Goal: Transaction & Acquisition: Purchase product/service

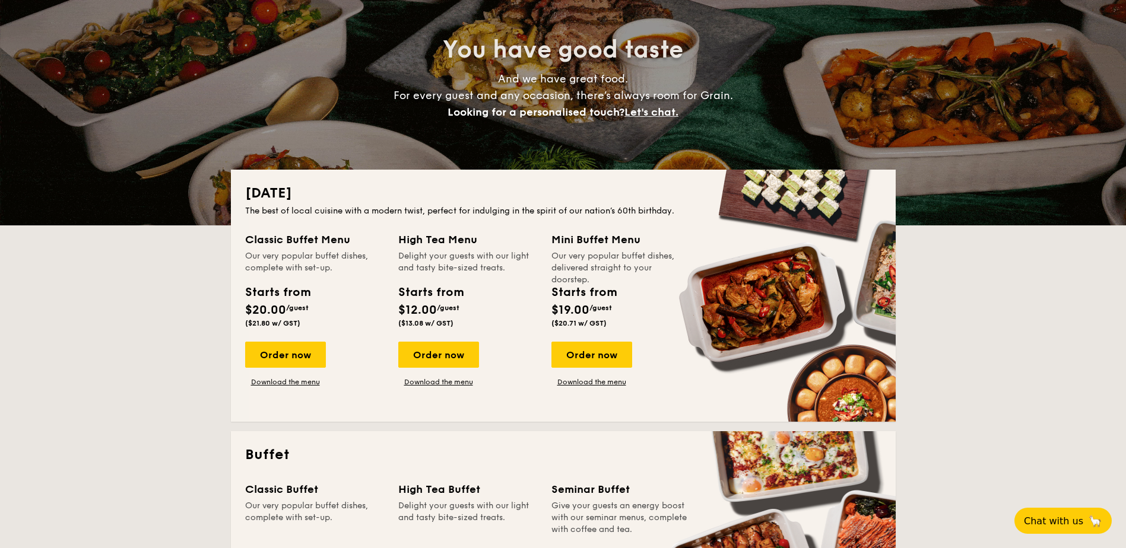
scroll to position [119, 0]
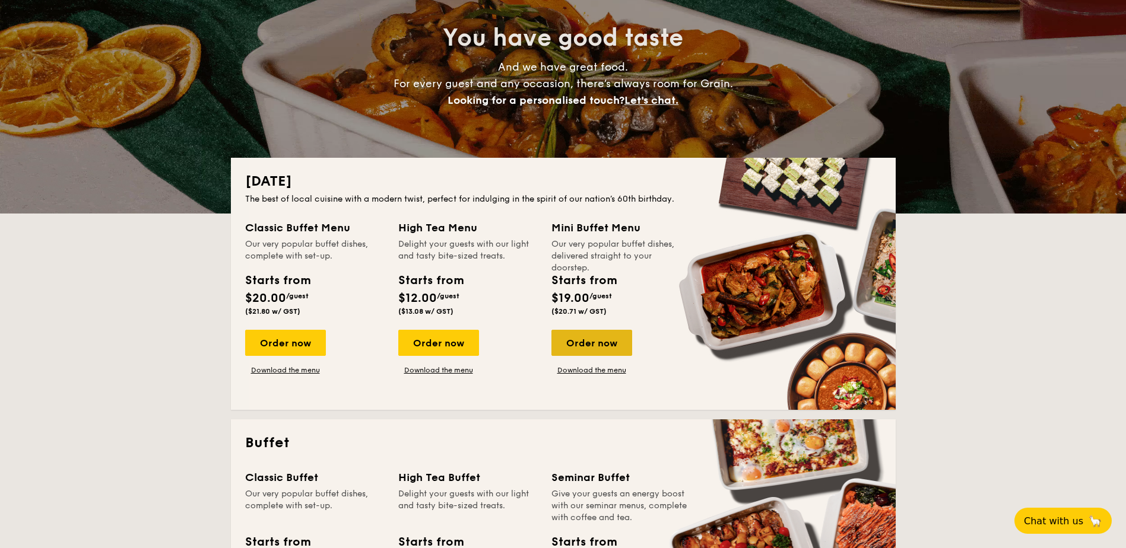
click at [598, 343] on div "Order now" at bounding box center [591, 343] width 81 height 26
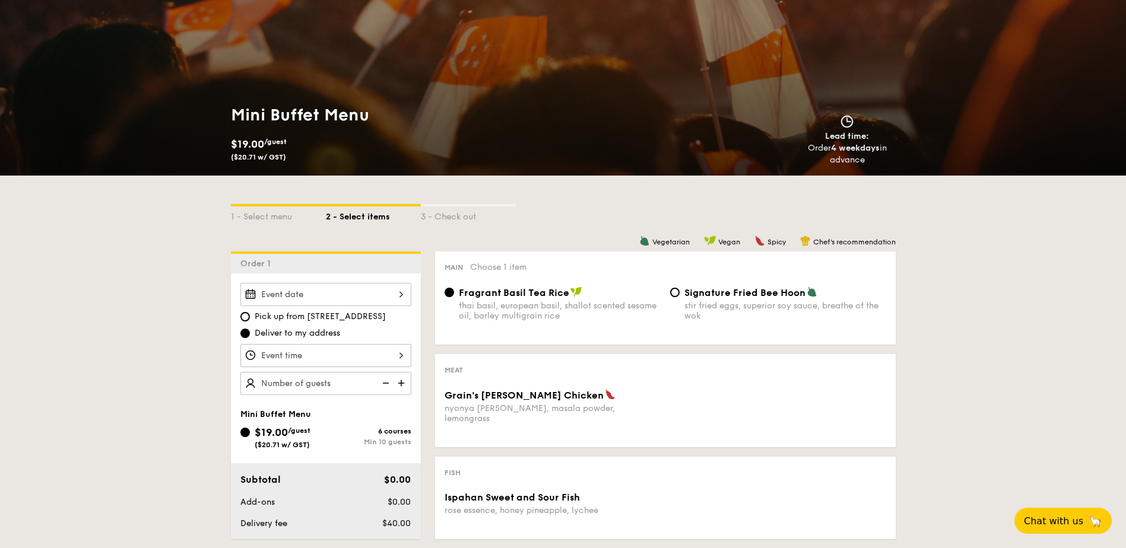
scroll to position [297, 0]
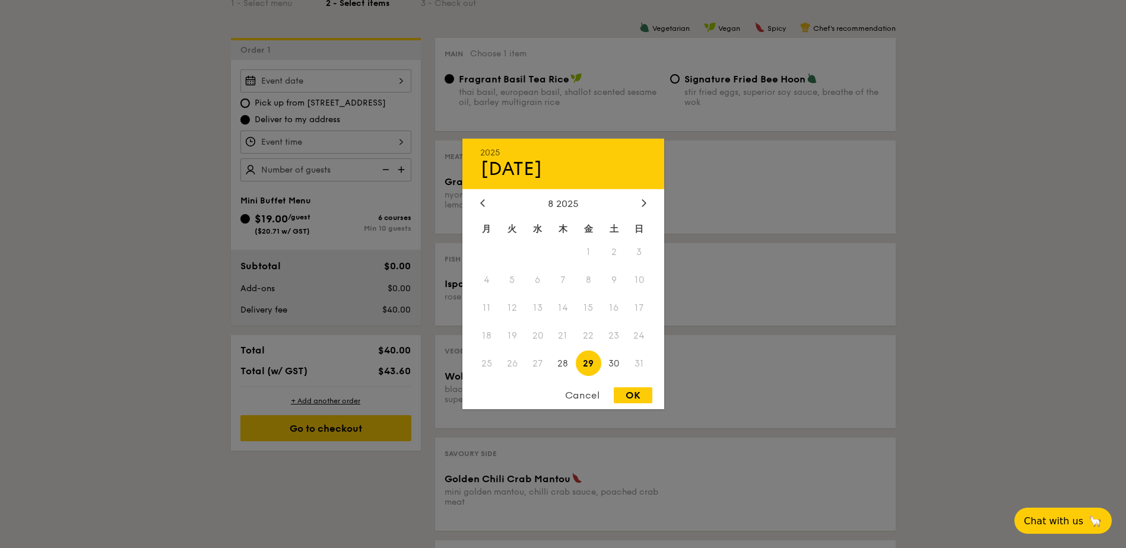
click at [353, 85] on div "[DATE] 8 2025 月 火 水 木 金 土 日 1 2 3 4 5 6 7 8 9 10 11 12 13 14 15 16 17 18 19 20 …" at bounding box center [325, 80] width 171 height 23
click at [642, 202] on icon at bounding box center [644, 203] width 5 height 8
click at [478, 206] on div at bounding box center [482, 203] width 11 height 11
click at [592, 367] on span "29" at bounding box center [589, 364] width 26 height 26
click at [634, 393] on div "OK" at bounding box center [633, 396] width 39 height 16
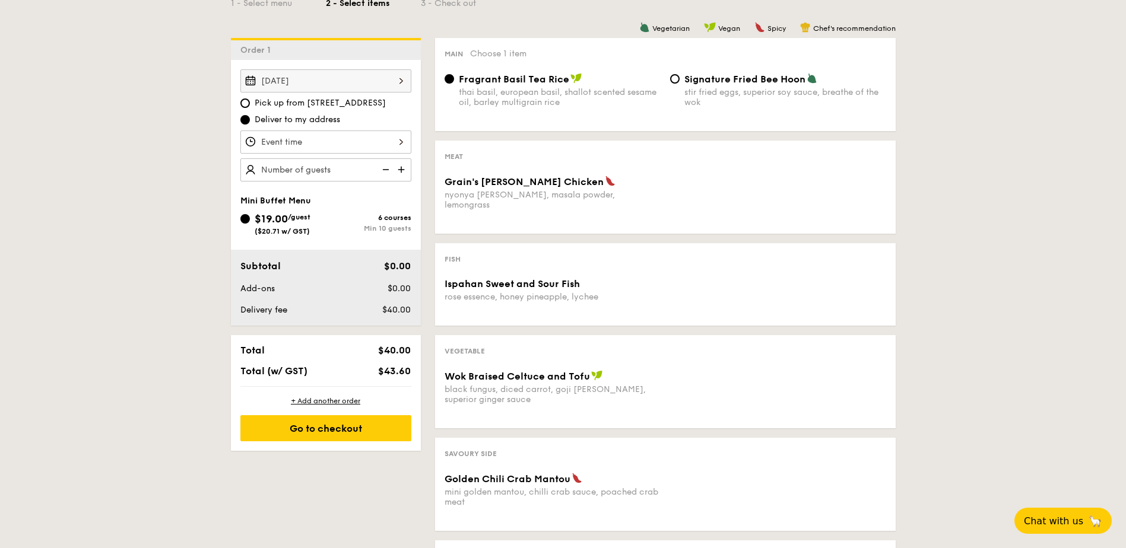
click at [623, 199] on div "nyonya [PERSON_NAME], masala powder, lemongrass" at bounding box center [553, 200] width 216 height 20
click at [572, 182] on div "Grain's [PERSON_NAME] Chicken" at bounding box center [553, 182] width 216 height 12
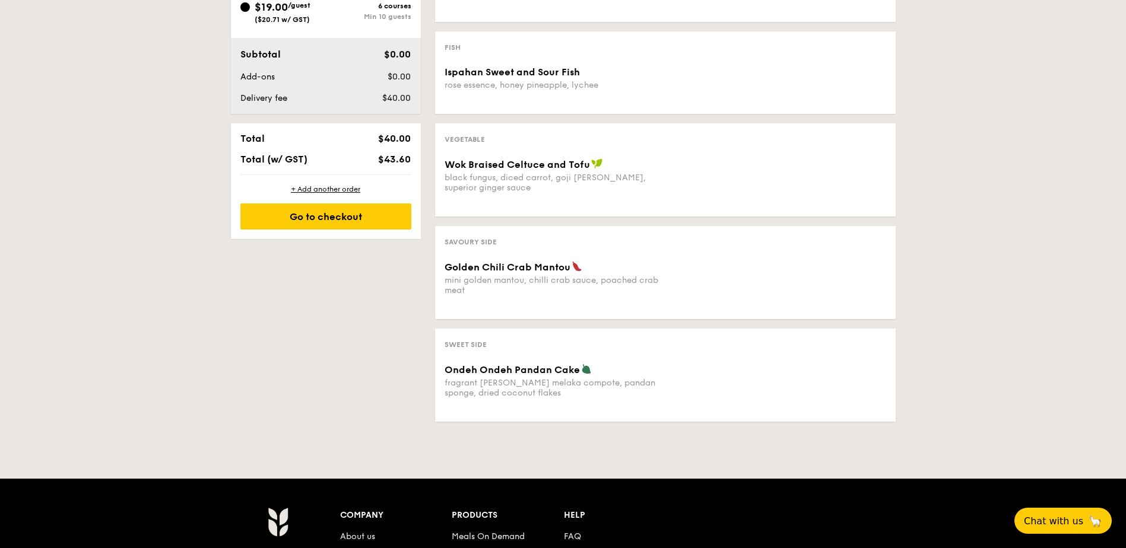
scroll to position [534, 0]
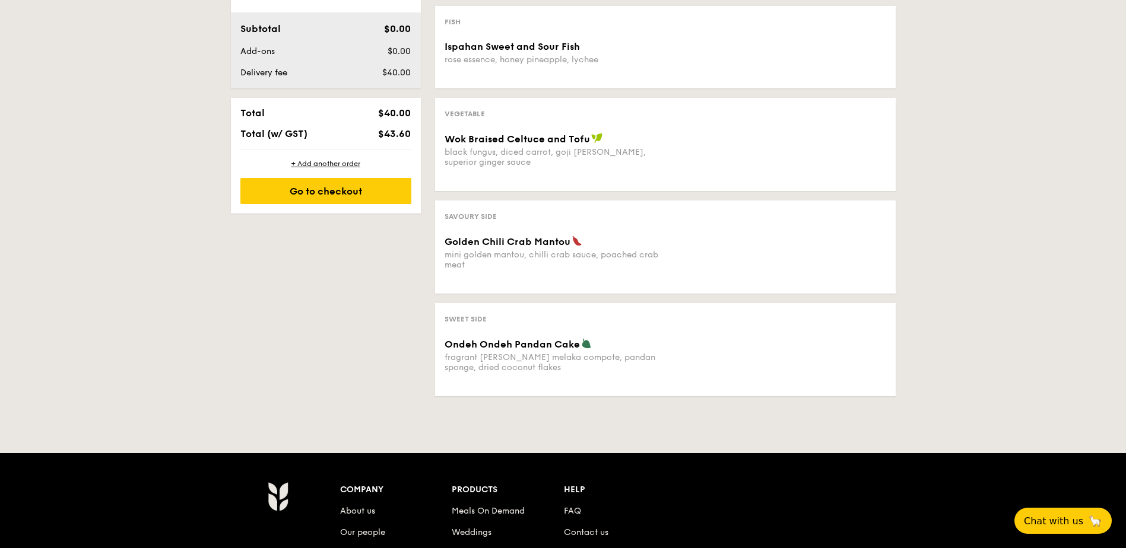
click at [547, 236] on span "Golden Chili Crab Mantou" at bounding box center [508, 241] width 126 height 11
click at [535, 147] on div "black fungus, diced carrot, goji [PERSON_NAME], superior ginger sauce" at bounding box center [553, 157] width 216 height 20
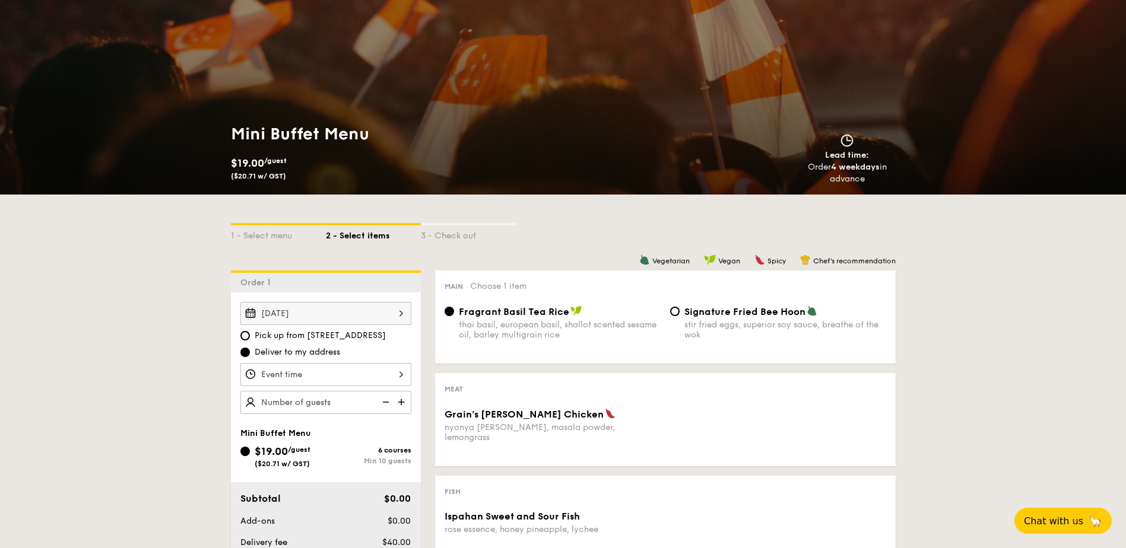
scroll to position [59, 0]
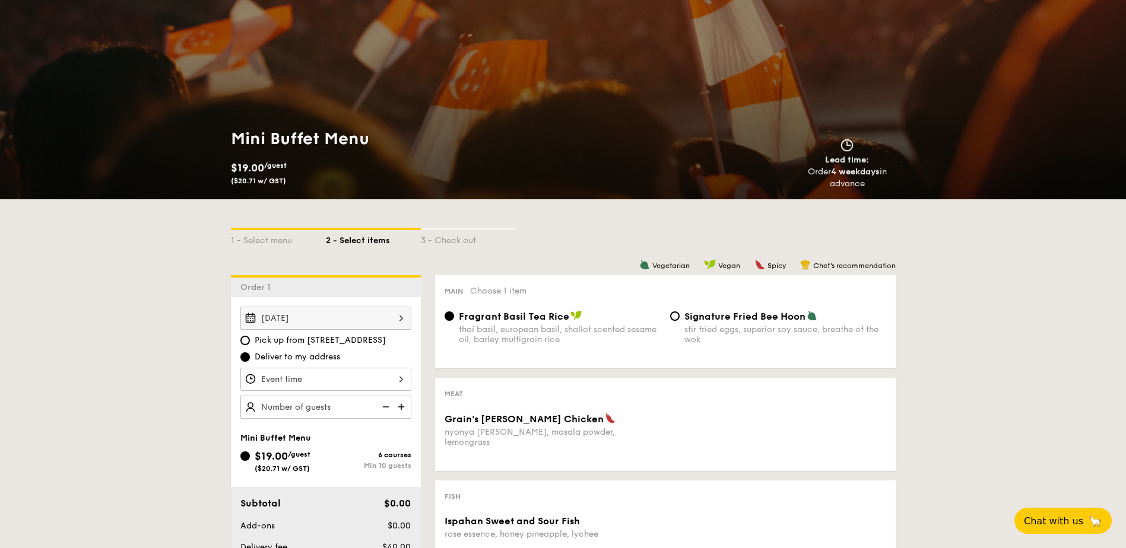
click at [337, 331] on div "[DATE] Pick up from [STREET_ADDRESS] Deliver to my address" at bounding box center [325, 363] width 171 height 112
click at [339, 326] on div "[DATE]" at bounding box center [325, 318] width 171 height 23
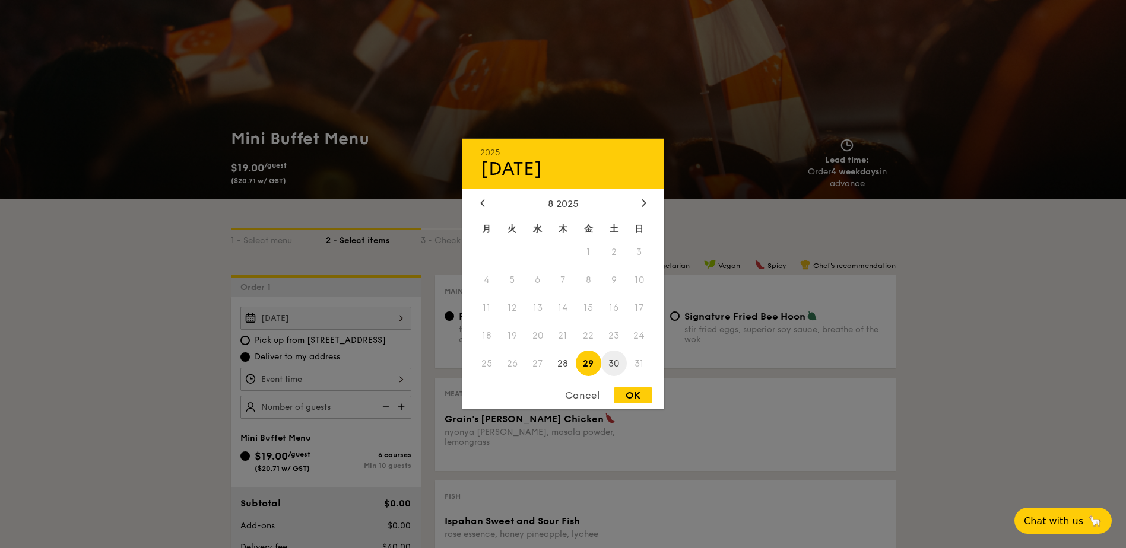
drag, startPoint x: 617, startPoint y: 360, endPoint x: 625, endPoint y: 374, distance: 16.5
click at [618, 361] on span "30" at bounding box center [614, 364] width 26 height 26
click at [633, 402] on div "OK" at bounding box center [633, 396] width 39 height 16
type input "[DATE]"
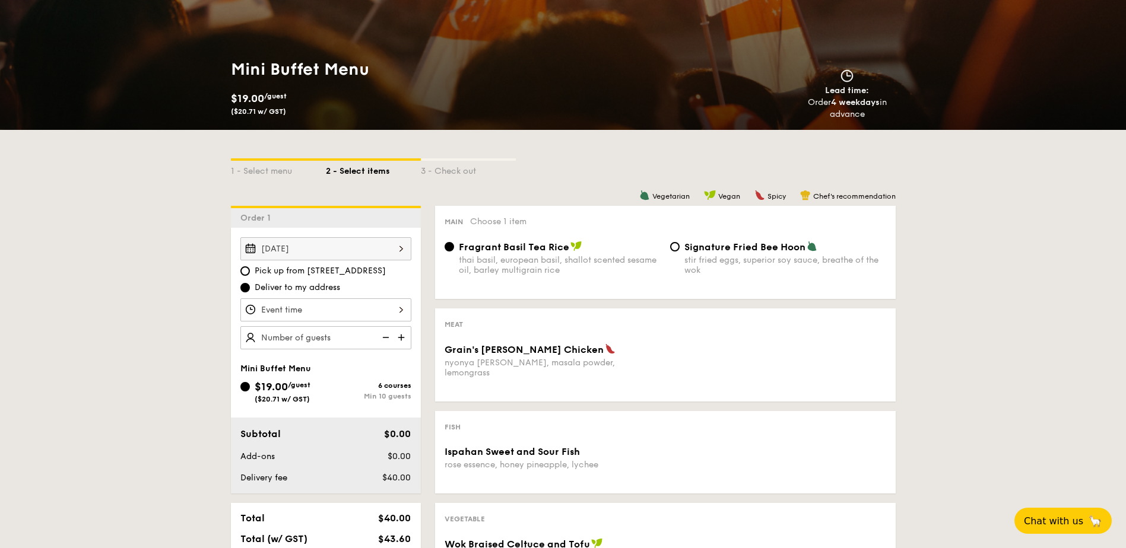
scroll to position [119, 0]
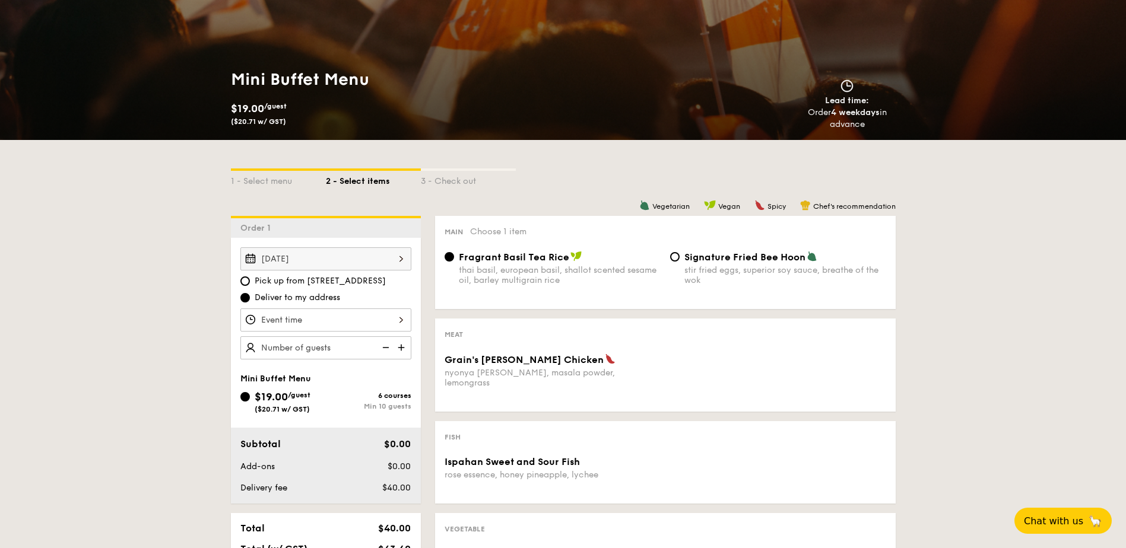
click at [442, 174] on div "3 - Check out" at bounding box center [468, 179] width 95 height 17
click at [402, 176] on div "2 - Select items" at bounding box center [373, 179] width 95 height 17
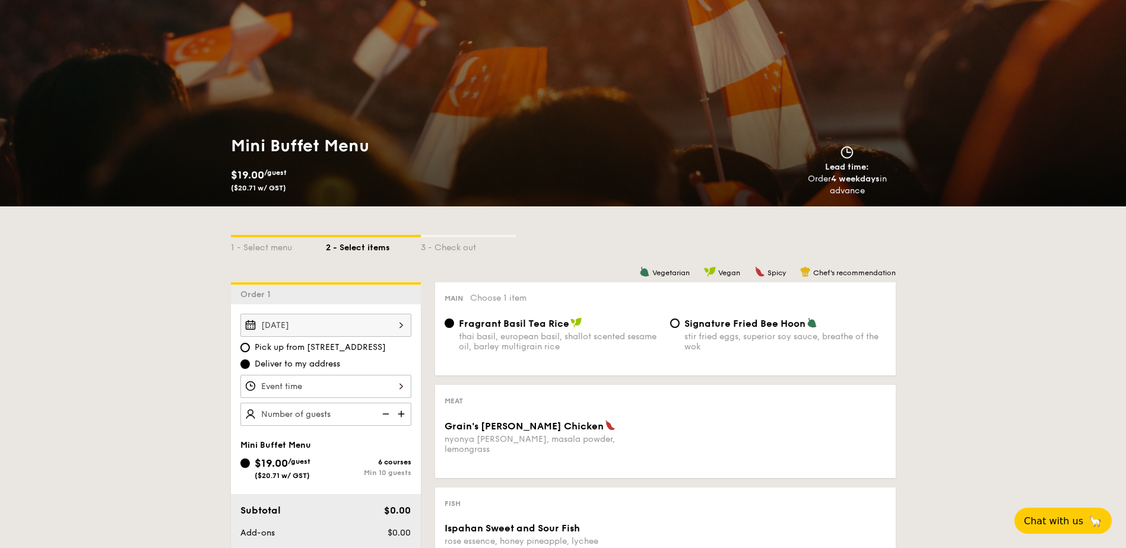
scroll to position [0, 0]
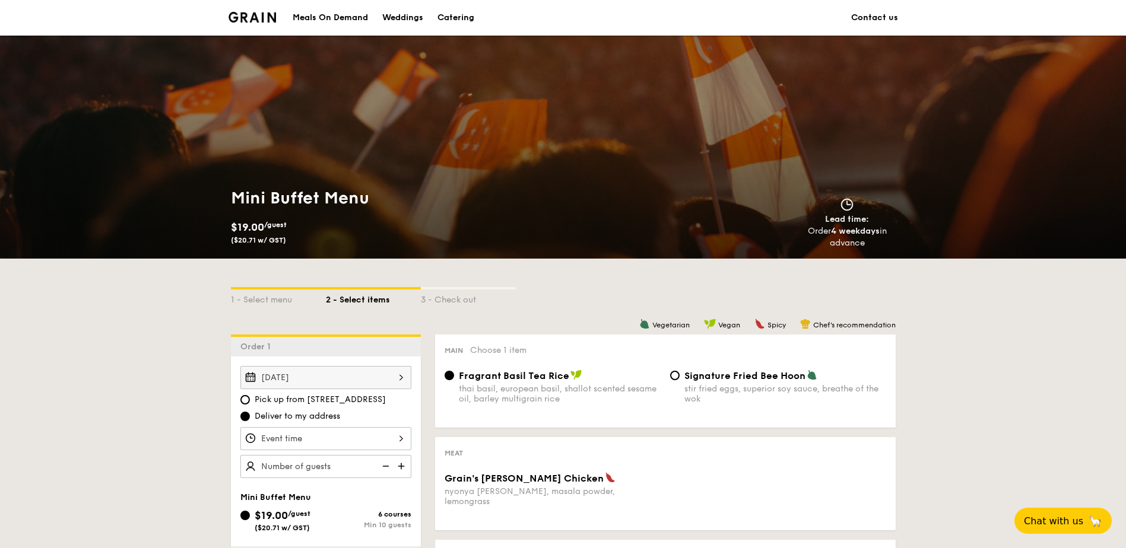
click at [456, 14] on div "Catering" at bounding box center [455, 18] width 37 height 36
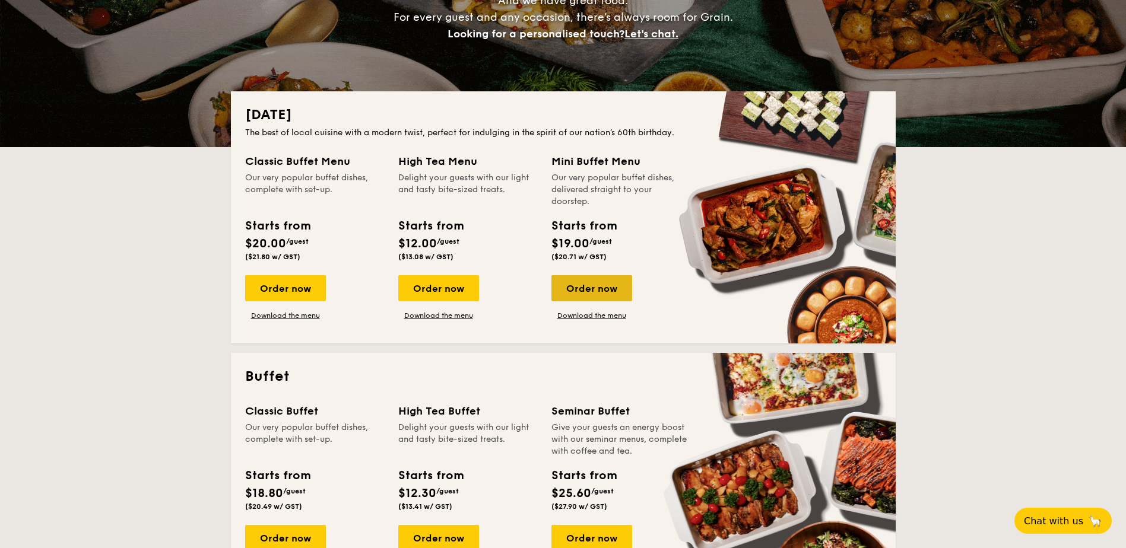
scroll to position [178, 0]
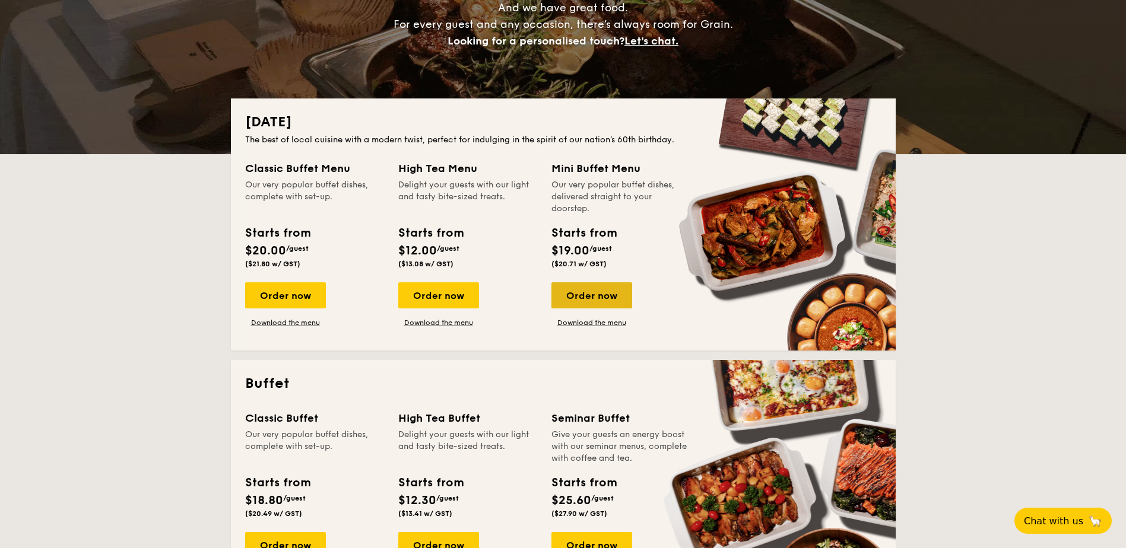
click at [576, 292] on div "Order now" at bounding box center [591, 295] width 81 height 26
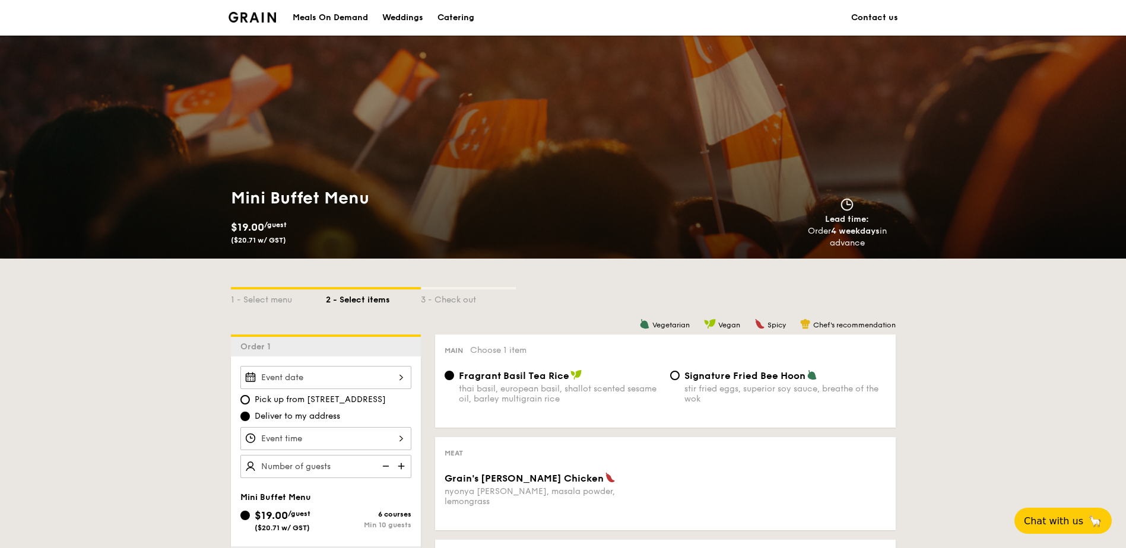
click at [455, 14] on div "Catering" at bounding box center [455, 18] width 37 height 36
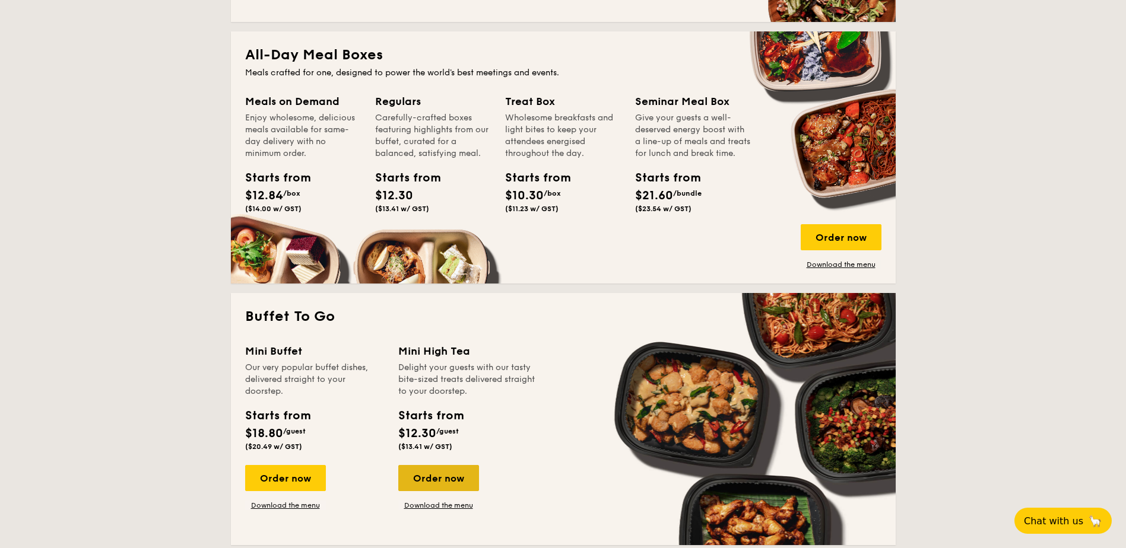
scroll to position [831, 0]
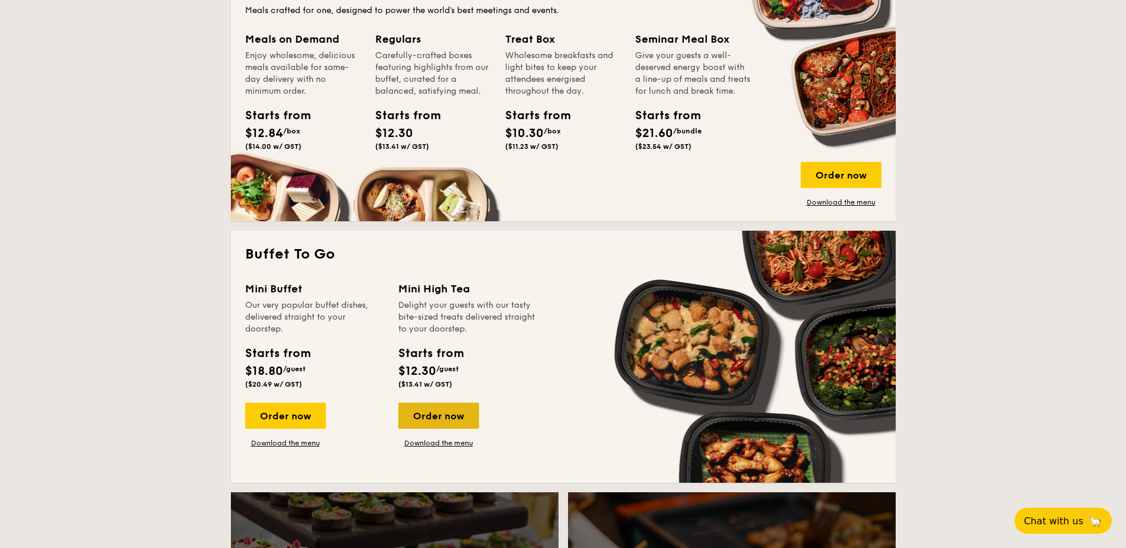
click at [443, 408] on div "Order now" at bounding box center [438, 416] width 81 height 26
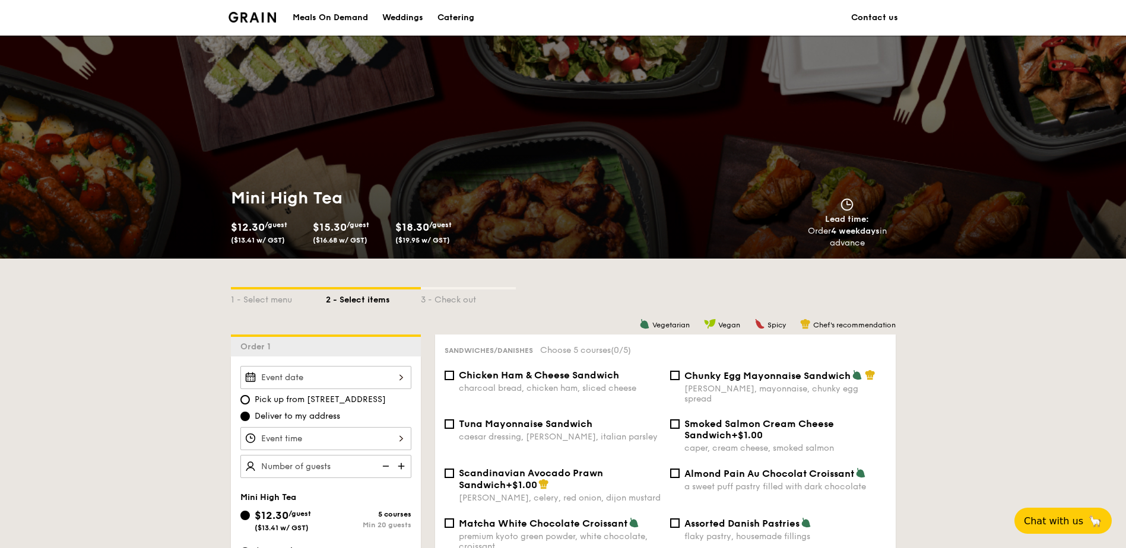
click at [385, 379] on div at bounding box center [325, 377] width 171 height 23
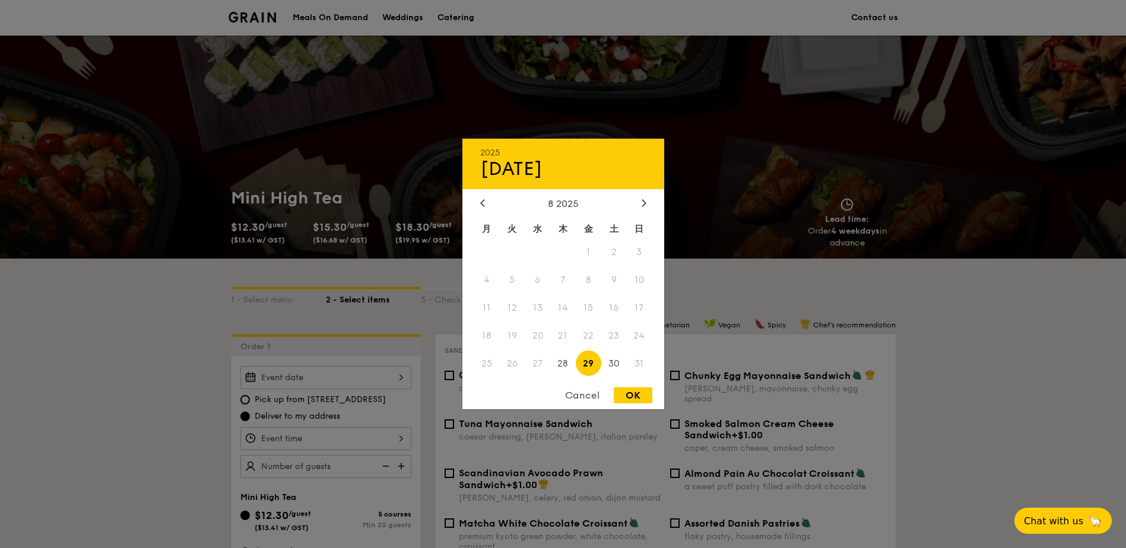
click at [651, 200] on div "8 2025" at bounding box center [563, 203] width 202 height 11
click at [645, 205] on icon at bounding box center [644, 203] width 5 height 8
click at [612, 336] on span "27" at bounding box center [614, 336] width 26 height 26
click at [622, 392] on div "OK" at bounding box center [633, 396] width 39 height 16
type input "[DATE]"
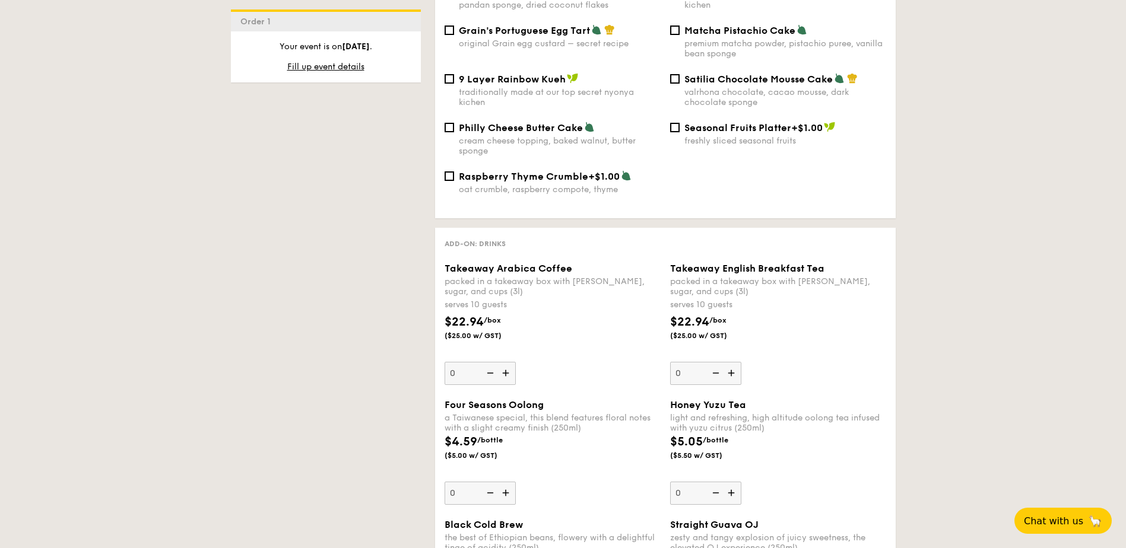
scroll to position [1365, 0]
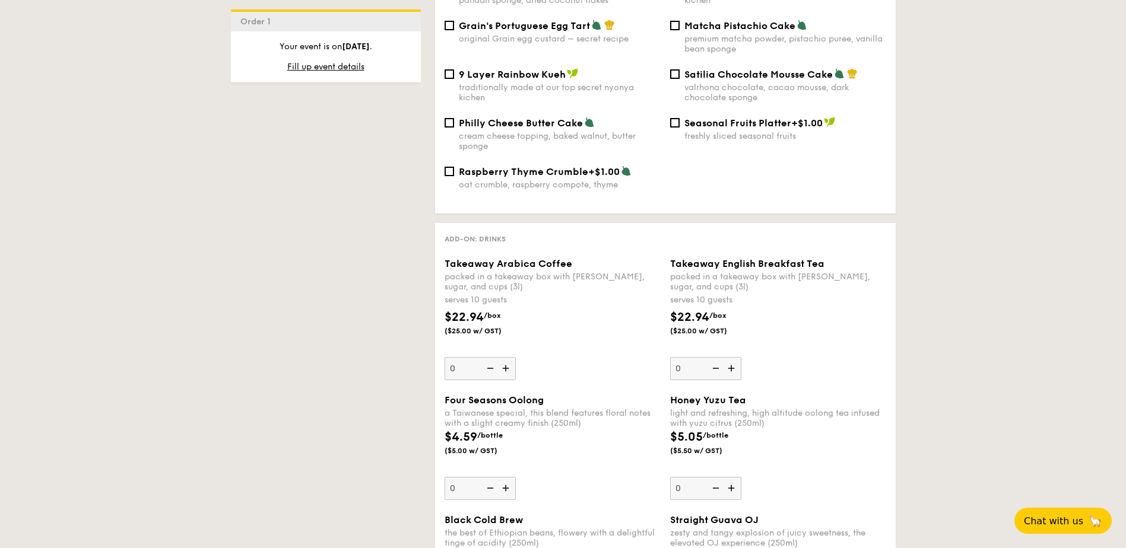
click at [509, 361] on img at bounding box center [507, 368] width 18 height 23
click at [509, 361] on input "0" at bounding box center [480, 368] width 71 height 23
type input "1"
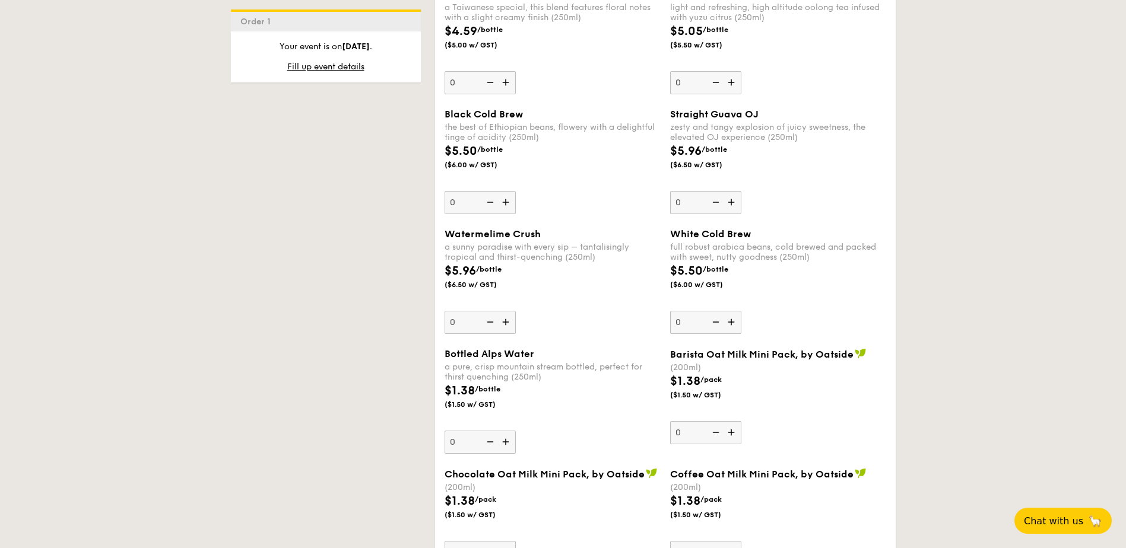
scroll to position [1780, 0]
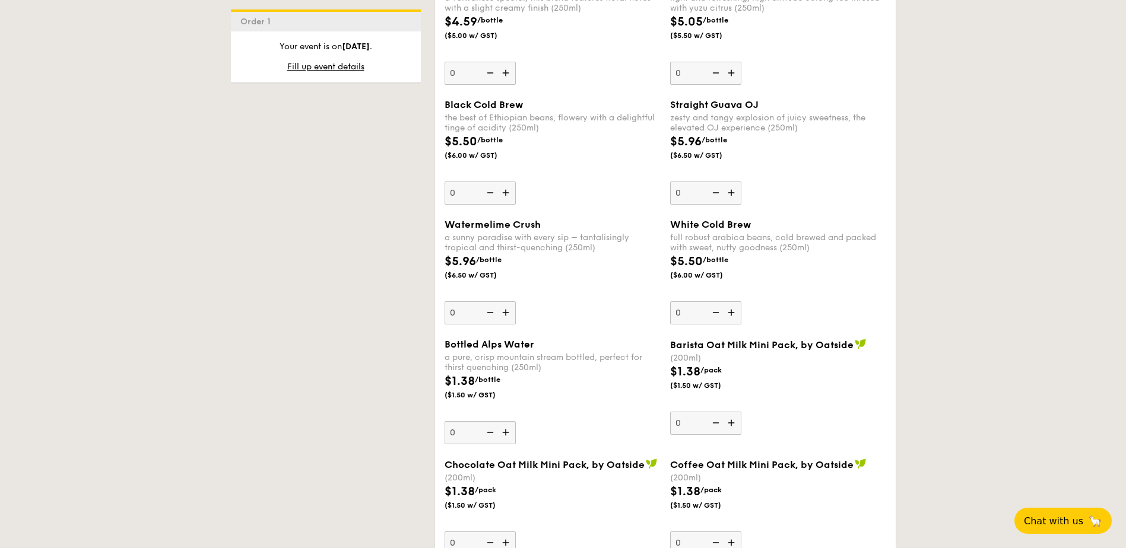
click at [511, 424] on img at bounding box center [507, 432] width 18 height 23
click at [511, 424] on input "0" at bounding box center [480, 432] width 71 height 23
click at [511, 424] on img at bounding box center [507, 432] width 18 height 23
click at [511, 424] on input "1" at bounding box center [480, 432] width 71 height 23
click at [511, 424] on img at bounding box center [507, 432] width 18 height 23
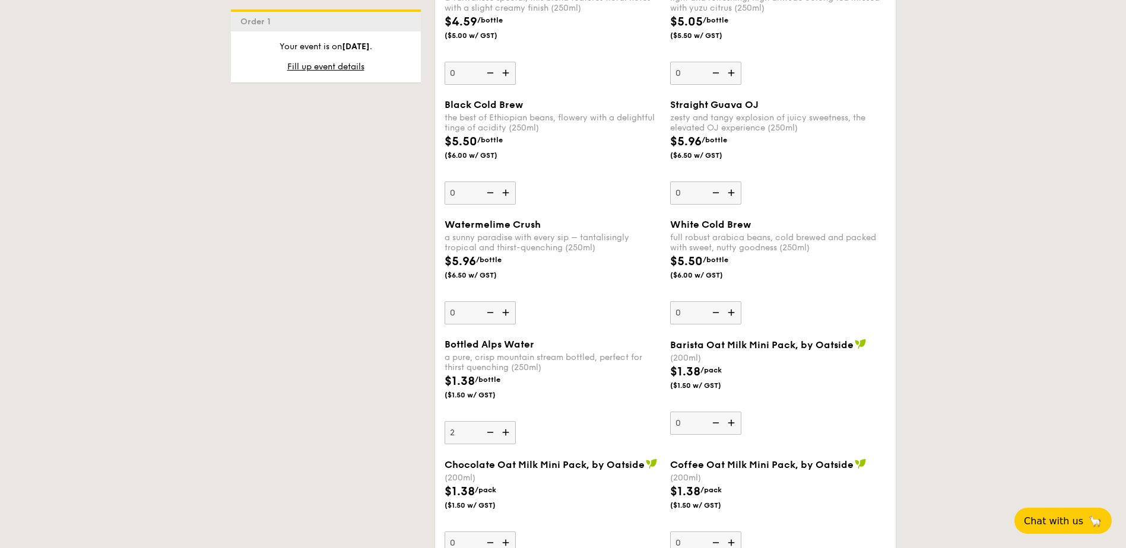
click at [511, 424] on input "2" at bounding box center [480, 432] width 71 height 23
click at [511, 424] on img at bounding box center [507, 432] width 18 height 23
click at [511, 424] on input "3" at bounding box center [480, 432] width 71 height 23
click at [511, 424] on img at bounding box center [507, 432] width 18 height 23
click at [511, 424] on input "4" at bounding box center [480, 432] width 71 height 23
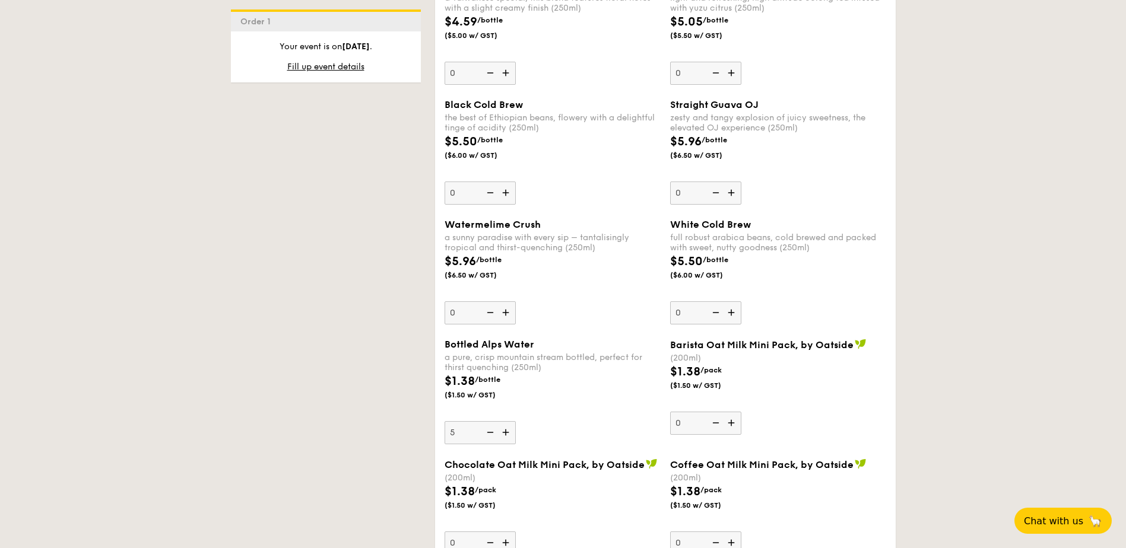
click at [511, 424] on img at bounding box center [507, 432] width 18 height 23
click at [511, 424] on input "5" at bounding box center [480, 432] width 71 height 23
click at [511, 424] on img at bounding box center [507, 432] width 18 height 23
click at [511, 424] on input "6" at bounding box center [480, 432] width 71 height 23
click at [511, 424] on img at bounding box center [507, 432] width 18 height 23
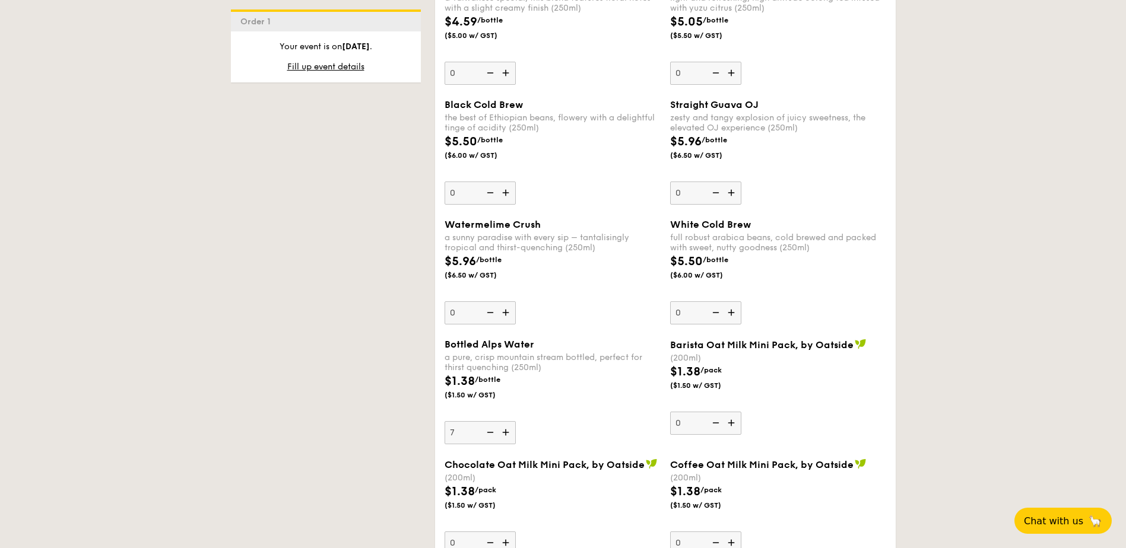
click at [511, 424] on input "7" at bounding box center [480, 432] width 71 height 23
click at [511, 424] on img at bounding box center [507, 432] width 18 height 23
click at [511, 424] on input "8" at bounding box center [480, 432] width 71 height 23
click at [511, 424] on img at bounding box center [507, 432] width 18 height 23
click at [511, 424] on input "9" at bounding box center [480, 432] width 71 height 23
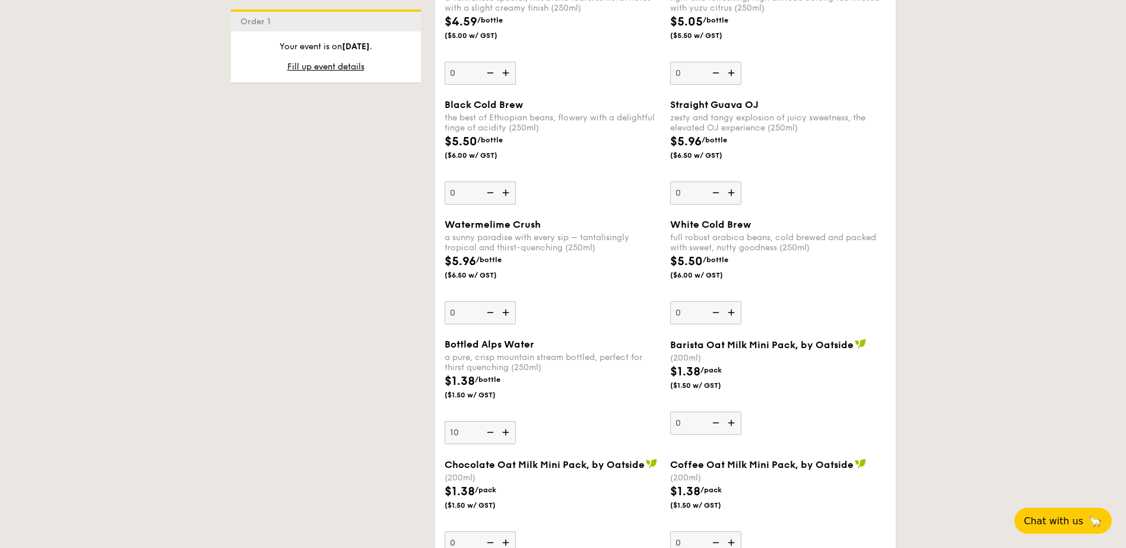
click at [511, 424] on img at bounding box center [507, 432] width 18 height 23
click at [511, 424] on input "10" at bounding box center [480, 432] width 71 height 23
click at [511, 424] on img at bounding box center [507, 432] width 18 height 23
click at [511, 424] on input "11" at bounding box center [480, 432] width 71 height 23
click at [511, 424] on img at bounding box center [507, 432] width 18 height 23
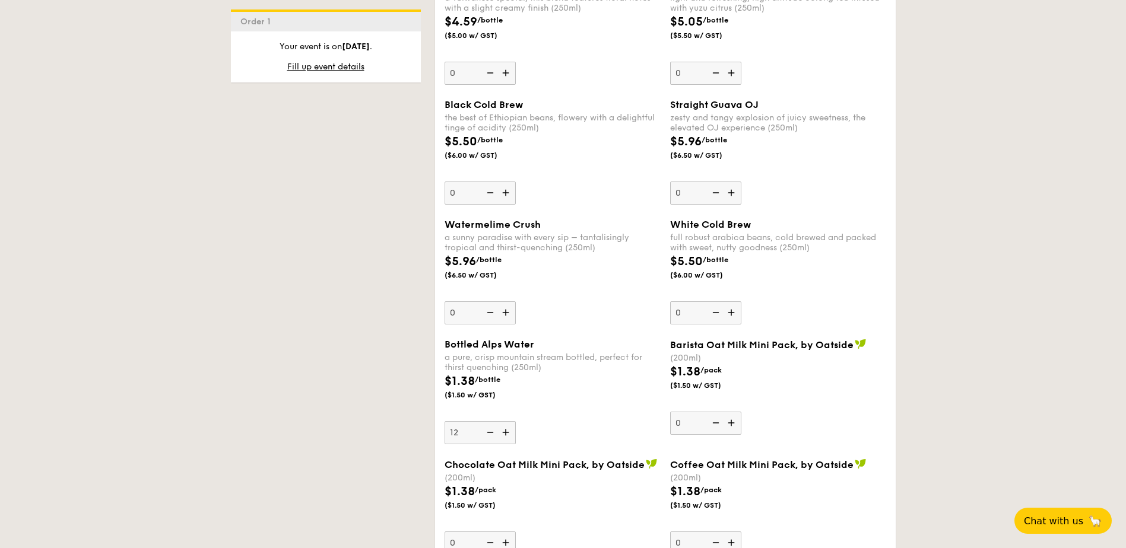
click at [511, 424] on input "12" at bounding box center [480, 432] width 71 height 23
click at [511, 424] on img at bounding box center [507, 432] width 18 height 23
click at [511, 424] on input "13" at bounding box center [480, 432] width 71 height 23
type input "14"
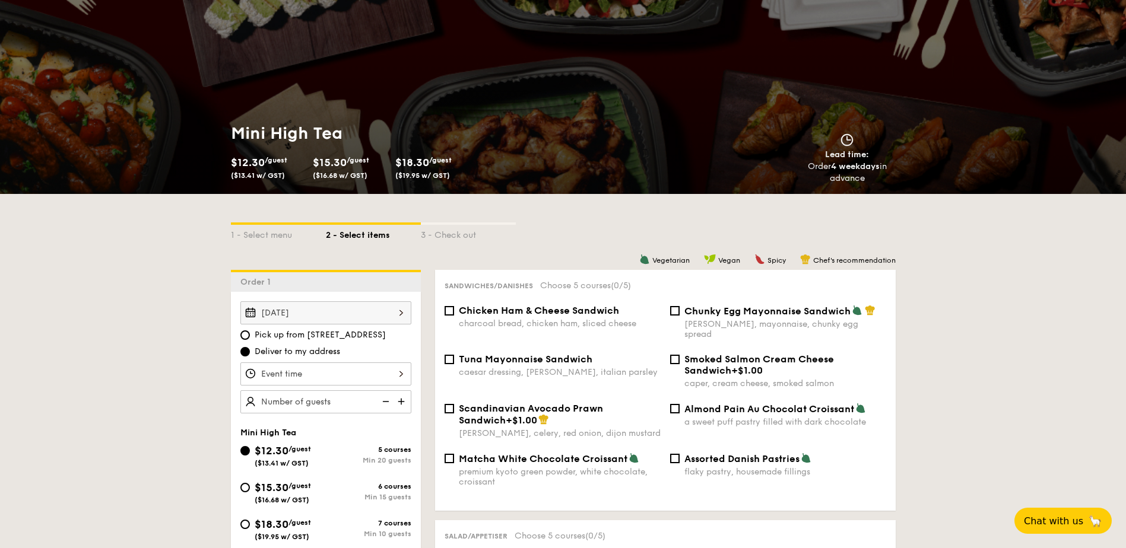
scroll to position [59, 0]
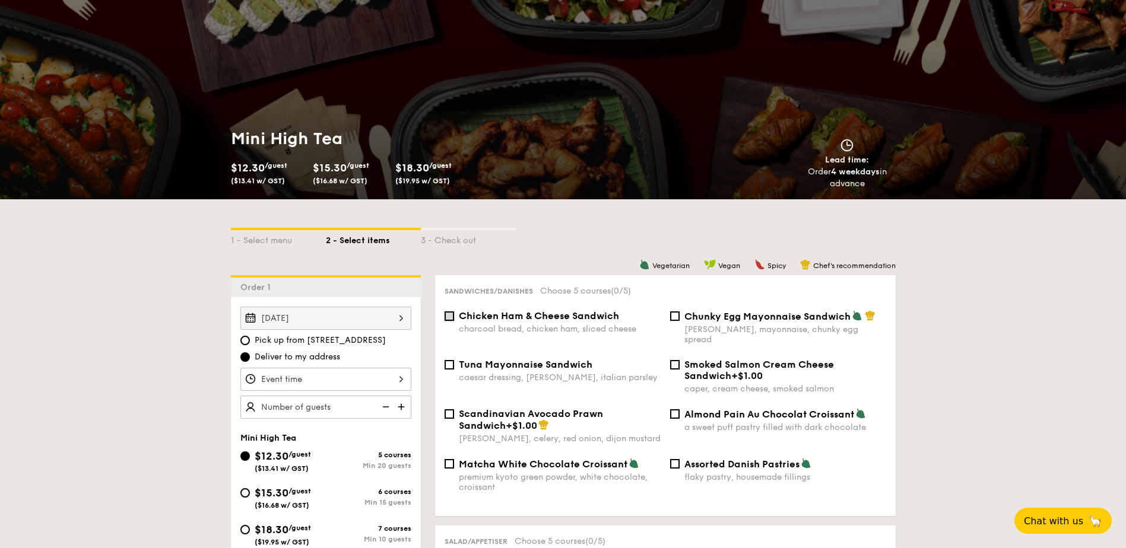
click at [452, 315] on input "Chicken Ham & Cheese Sandwich charcoal bread, chicken ham, sliced cheese" at bounding box center [449, 316] width 9 height 9
checkbox input "true"
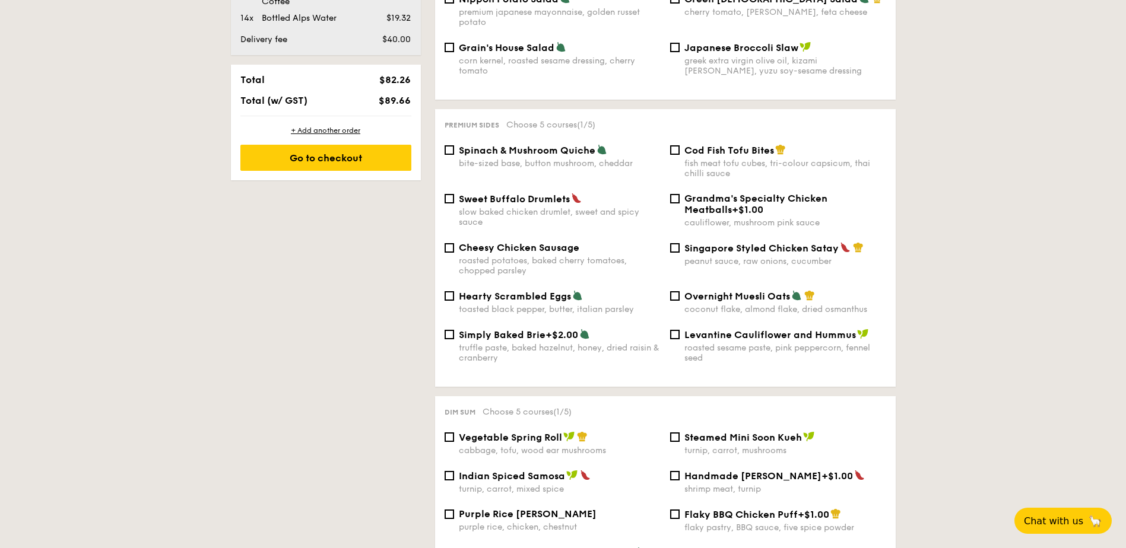
scroll to position [712, 0]
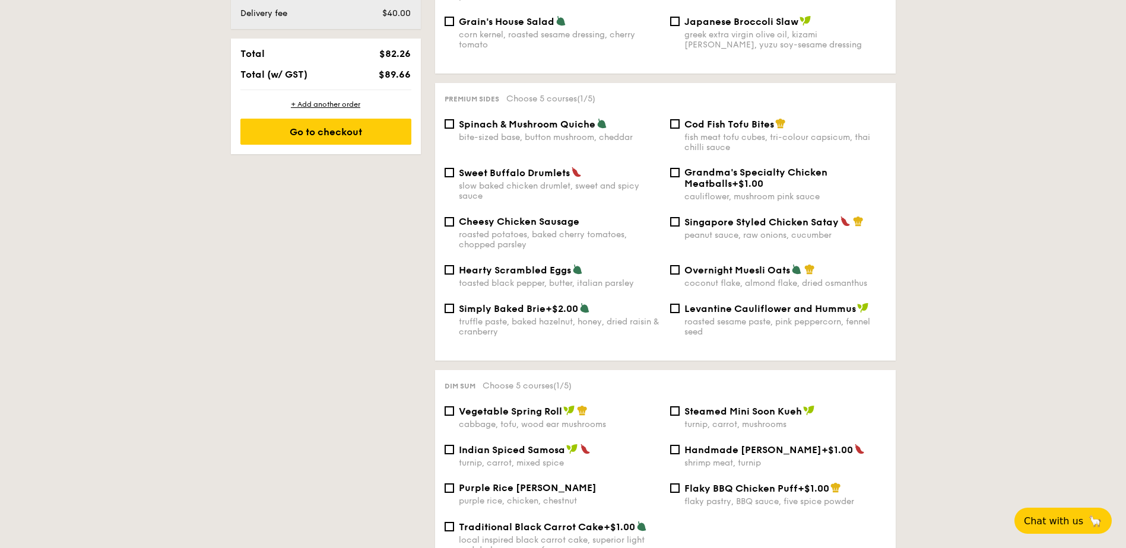
click at [525, 407] on span "Vegetable Spring Roll" at bounding box center [510, 411] width 103 height 11
click at [454, 407] on input "Vegetable Spring Roll cabbage, tofu, wood ear mushrooms" at bounding box center [449, 411] width 9 height 9
checkbox input "true"
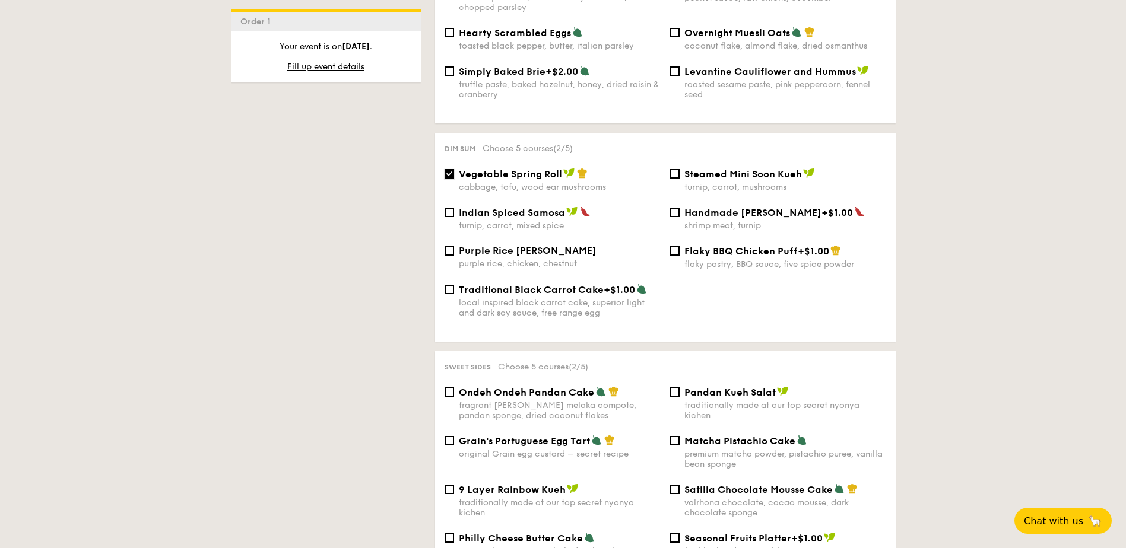
scroll to position [1009, 0]
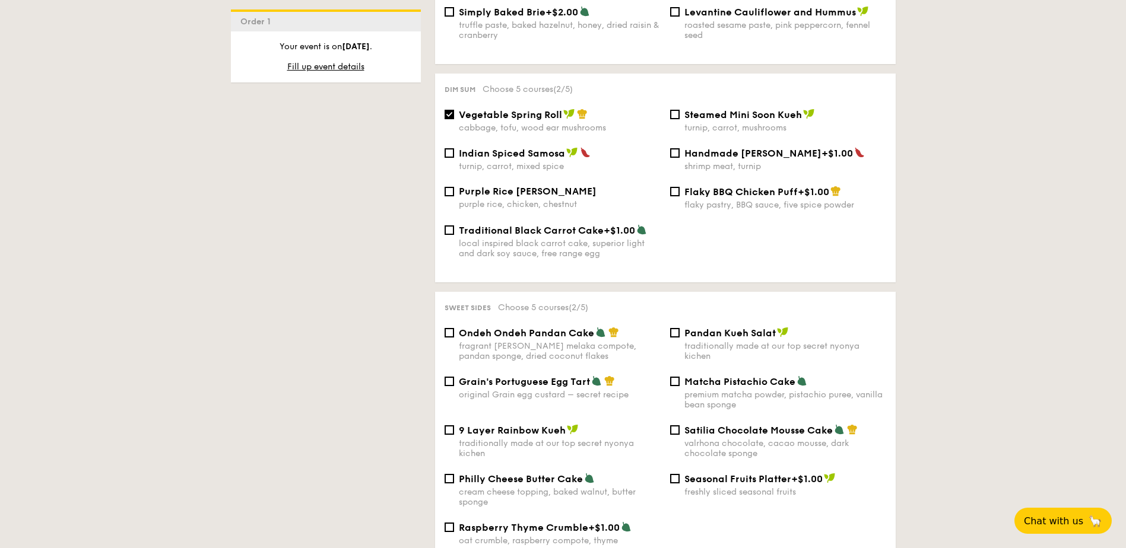
click at [514, 331] on div "Ondeh Ondeh Pandan Cake fragrant [PERSON_NAME] melaka compote, pandan sponge, d…" at bounding box center [560, 344] width 202 height 34
click at [454, 331] on input "Ondeh Ondeh Pandan Cake fragrant [PERSON_NAME] melaka compote, pandan sponge, d…" at bounding box center [449, 332] width 9 height 9
checkbox input "true"
click at [697, 425] on span "Satilia Chocolate Mousse Cake" at bounding box center [758, 430] width 148 height 11
click at [680, 426] on input "Satilia Chocolate Mousse Cake valrhona chocolate, cacao mousse, dark chocolate …" at bounding box center [674, 430] width 9 height 9
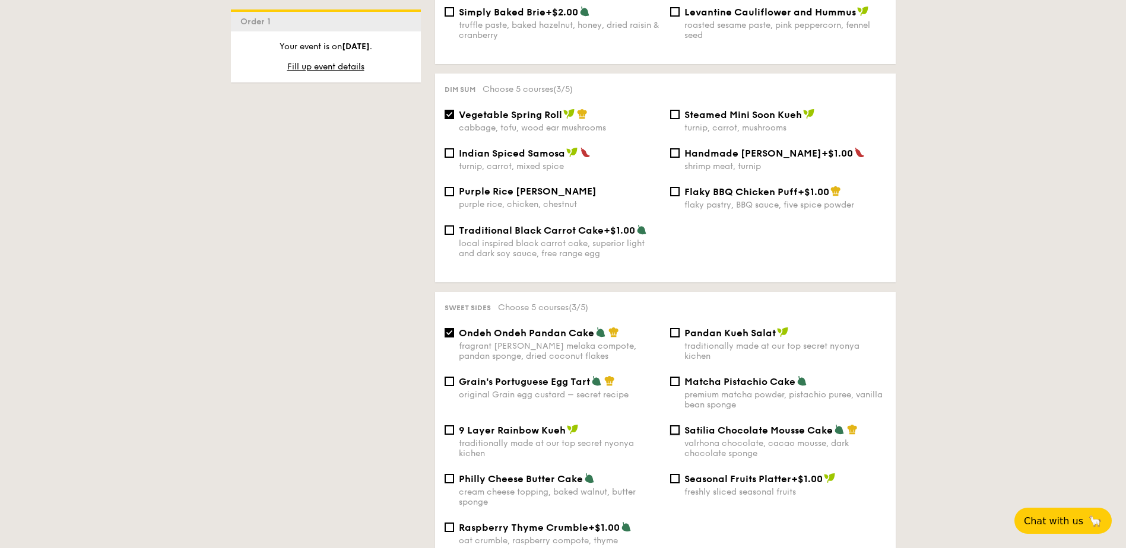
checkbox input "true"
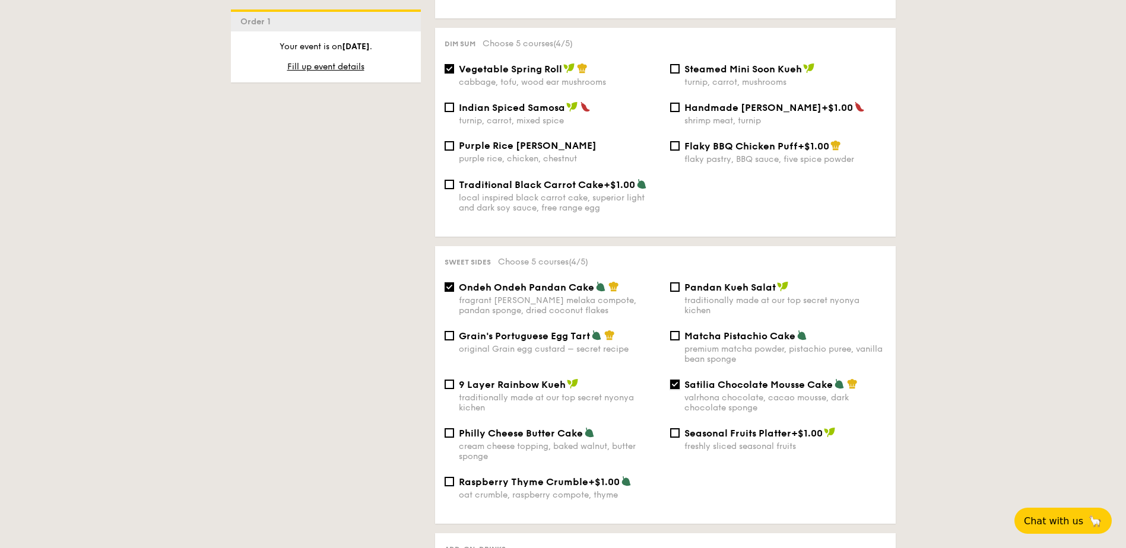
scroll to position [1068, 0]
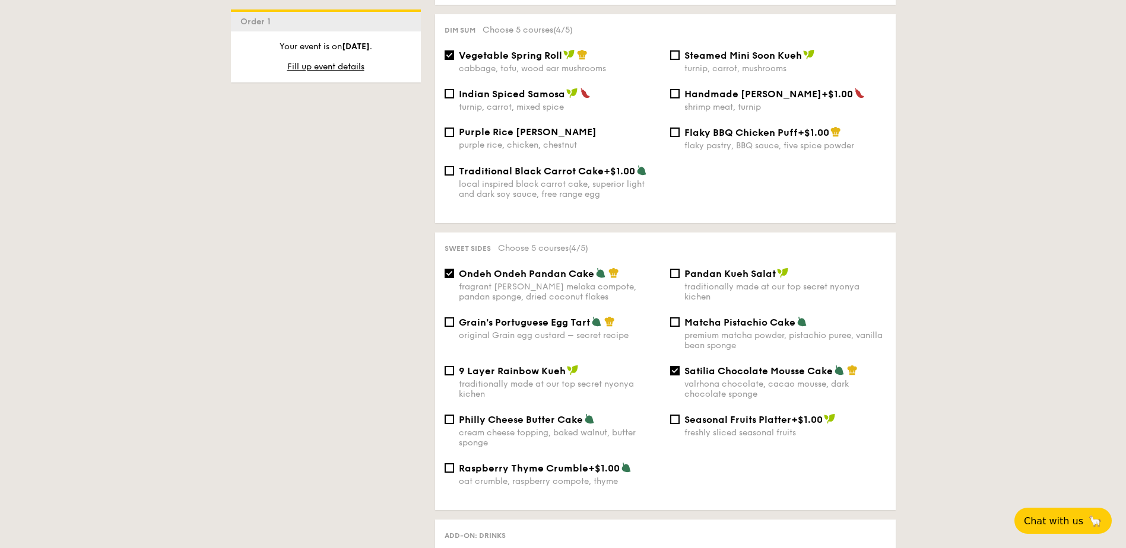
click at [522, 331] on div "original Grain egg custard – secret recipe" at bounding box center [560, 336] width 202 height 10
click at [454, 325] on input "Grain's Portuguese Egg Tart original Grain egg custard – secret recipe" at bounding box center [449, 322] width 9 height 9
checkbox input "true"
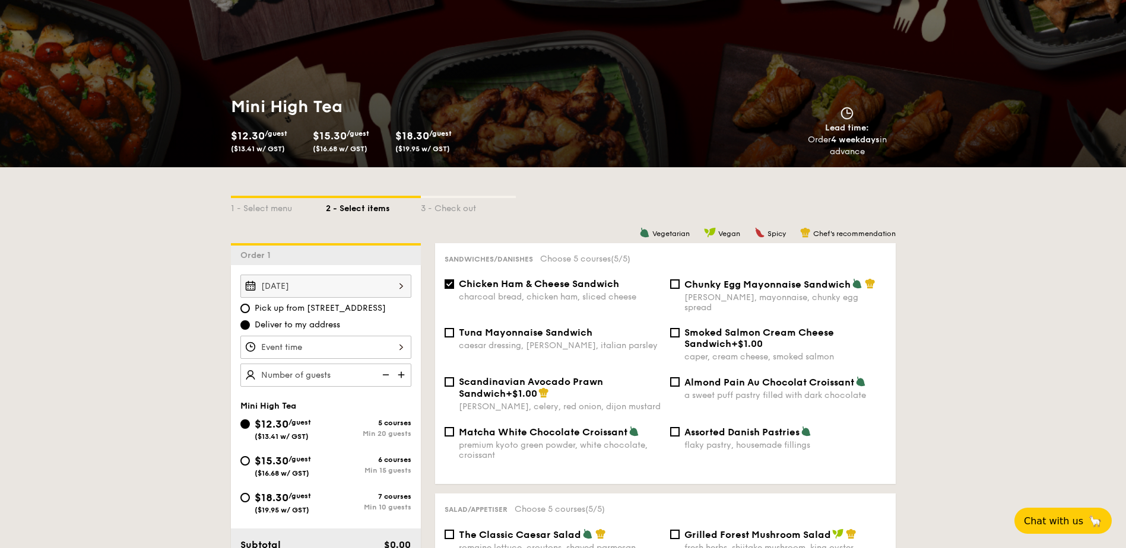
scroll to position [119, 0]
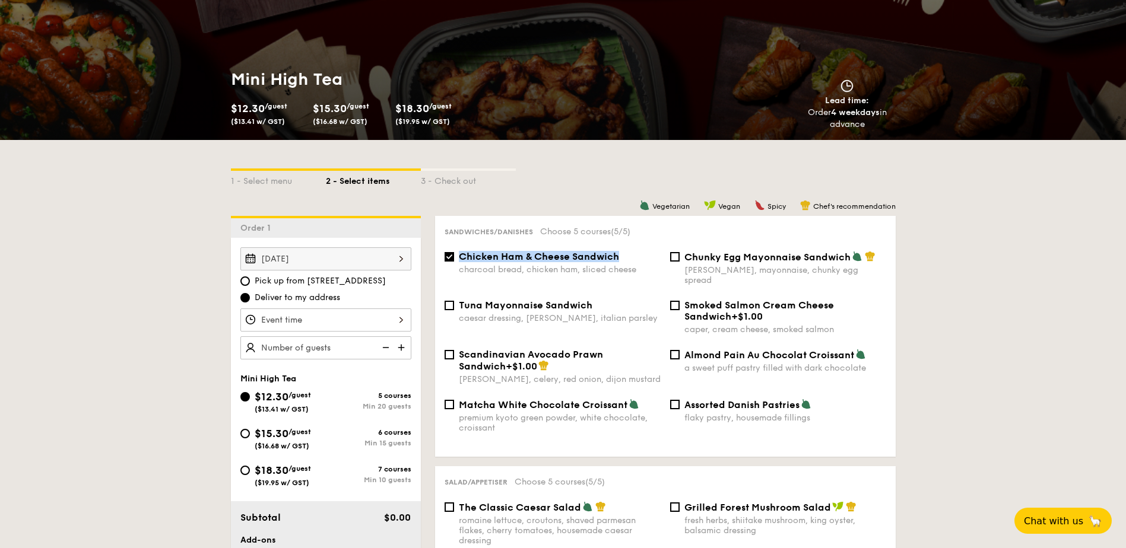
drag, startPoint x: 621, startPoint y: 258, endPoint x: 462, endPoint y: 259, distance: 159.1
click at [462, 259] on div "Chicken Ham & Cheese Sandwich" at bounding box center [560, 256] width 202 height 11
copy span "Chicken Ham & Cheese Sandwich"
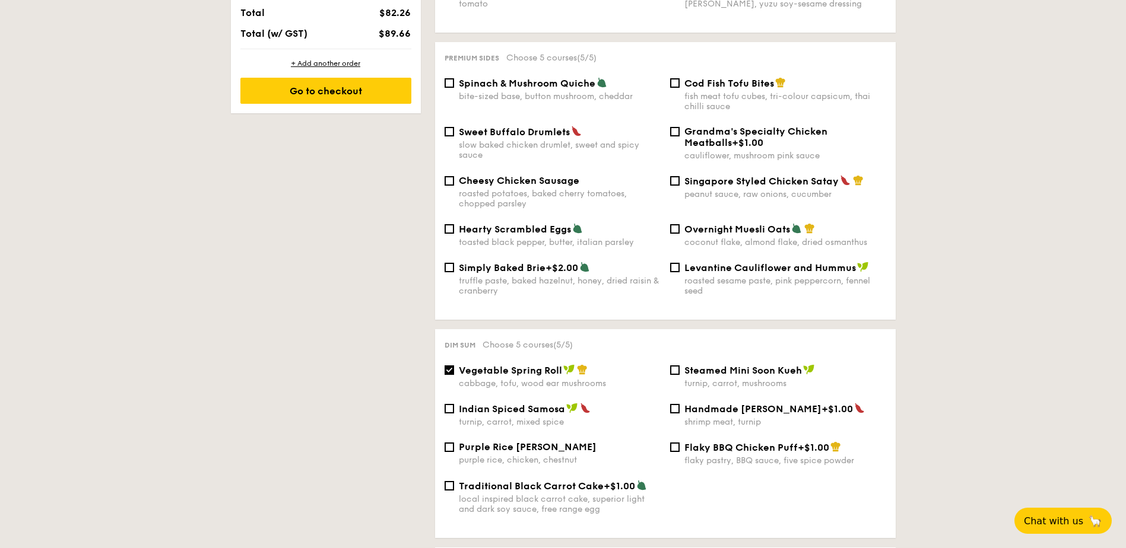
scroll to position [772, 0]
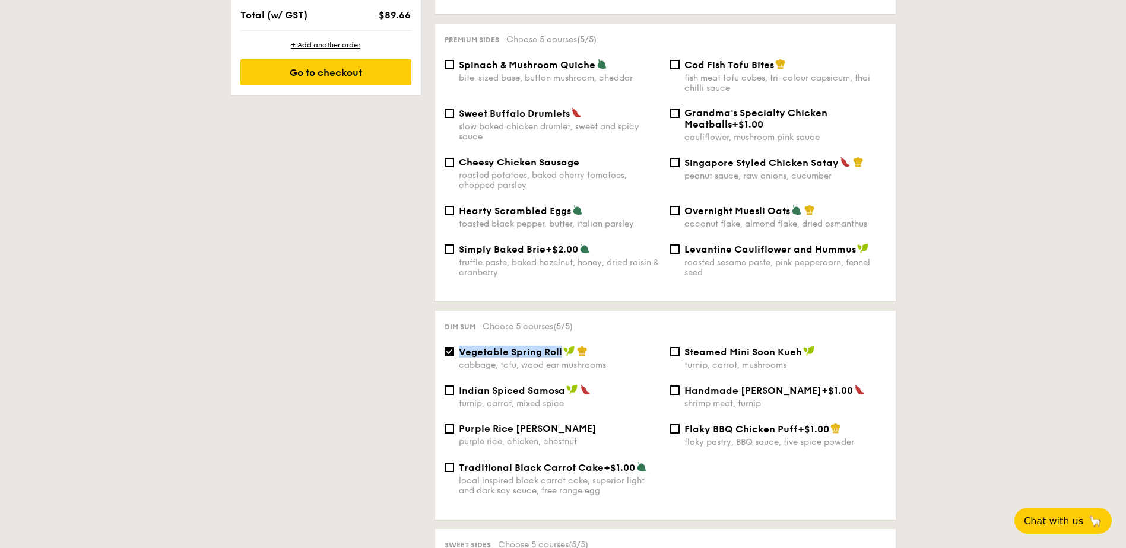
drag, startPoint x: 460, startPoint y: 345, endPoint x: 563, endPoint y: 342, distance: 103.3
click at [563, 346] on div "Vegetable Spring Roll" at bounding box center [560, 352] width 202 height 12
copy span "Vegetable Spring Roll"
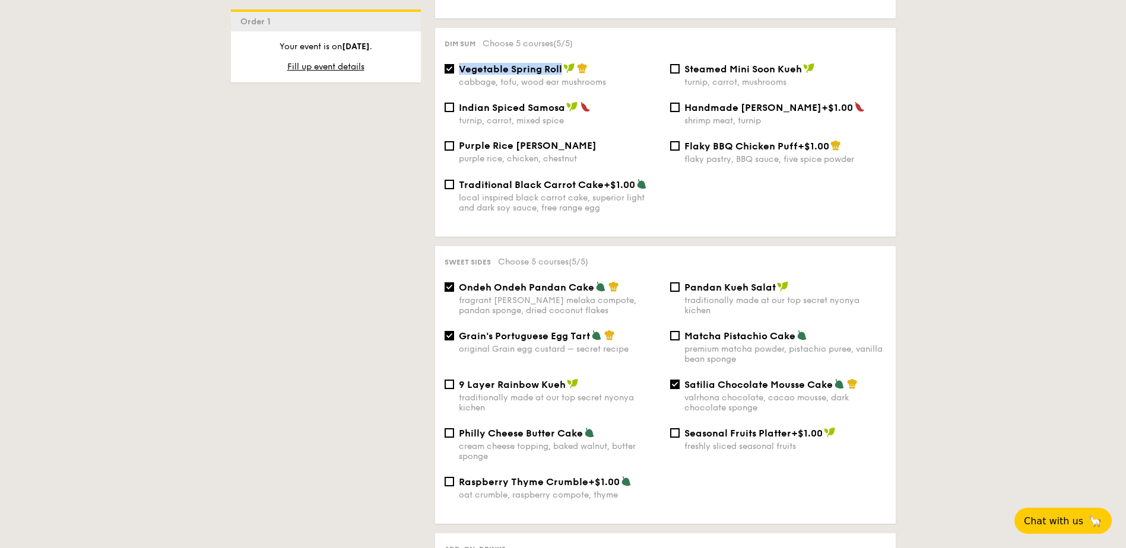
scroll to position [1068, 0]
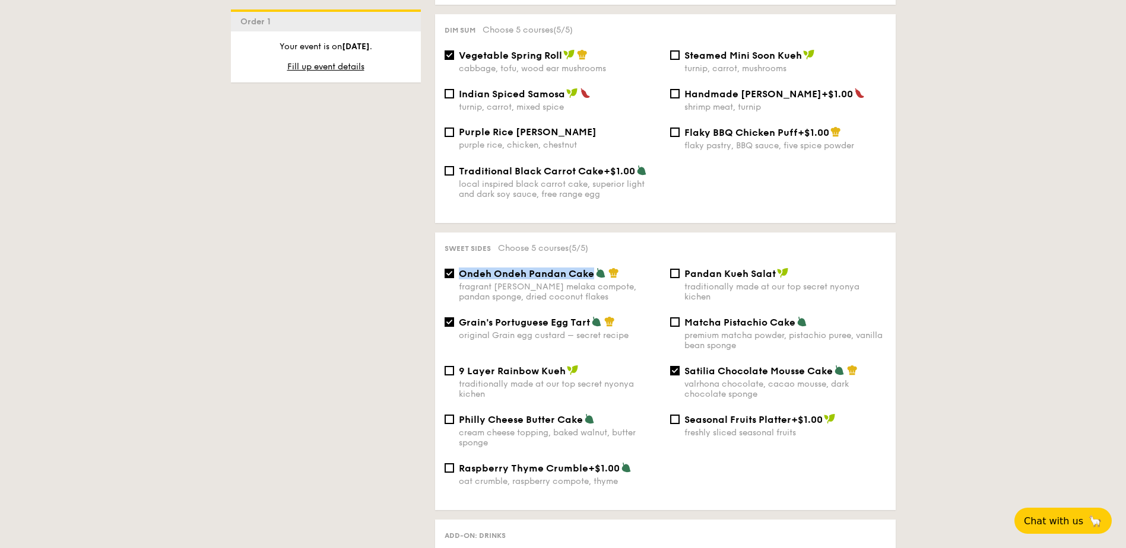
drag, startPoint x: 592, startPoint y: 266, endPoint x: 462, endPoint y: 266, distance: 130.0
click at [462, 268] on div "Ondeh Ondeh Pandan Cake" at bounding box center [560, 274] width 202 height 12
copy span "Ondeh Ondeh Pandan Cake"
drag, startPoint x: 460, startPoint y: 309, endPoint x: 588, endPoint y: 318, distance: 128.5
click at [588, 318] on span "Grain's Portuguese Egg Tart" at bounding box center [524, 322] width 131 height 11
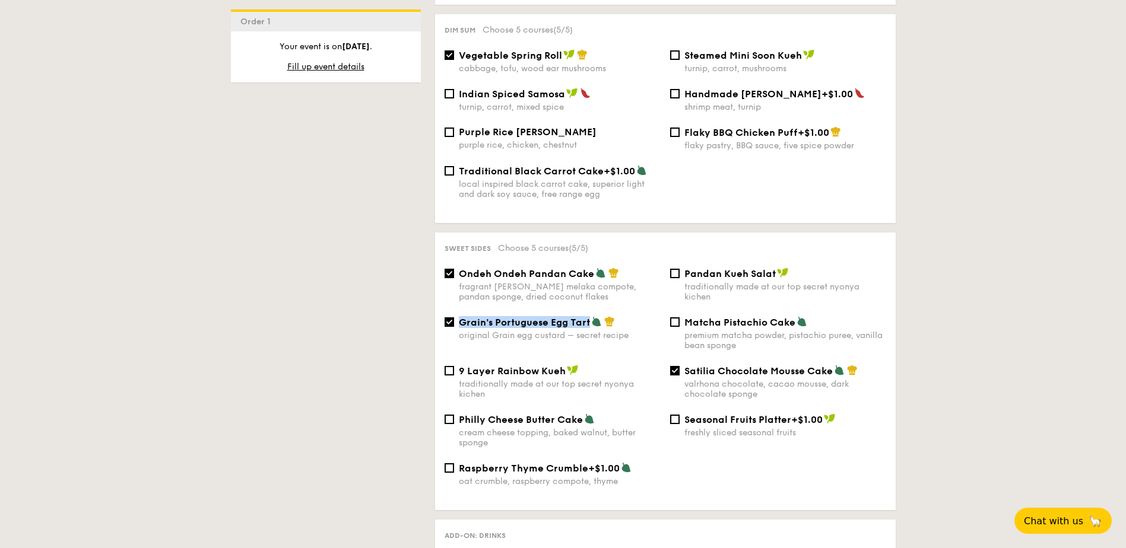
copy span "Grain's Portuguese Egg Tart"
drag, startPoint x: 688, startPoint y: 363, endPoint x: 795, endPoint y: 364, distance: 106.2
click at [792, 366] on span "Satilia Chocolate Mousse Cake" at bounding box center [758, 371] width 148 height 11
drag, startPoint x: 795, startPoint y: 364, endPoint x: 684, endPoint y: 360, distance: 111.1
click at [684, 365] on div "Satilia Chocolate Mousse Cake" at bounding box center [785, 371] width 202 height 12
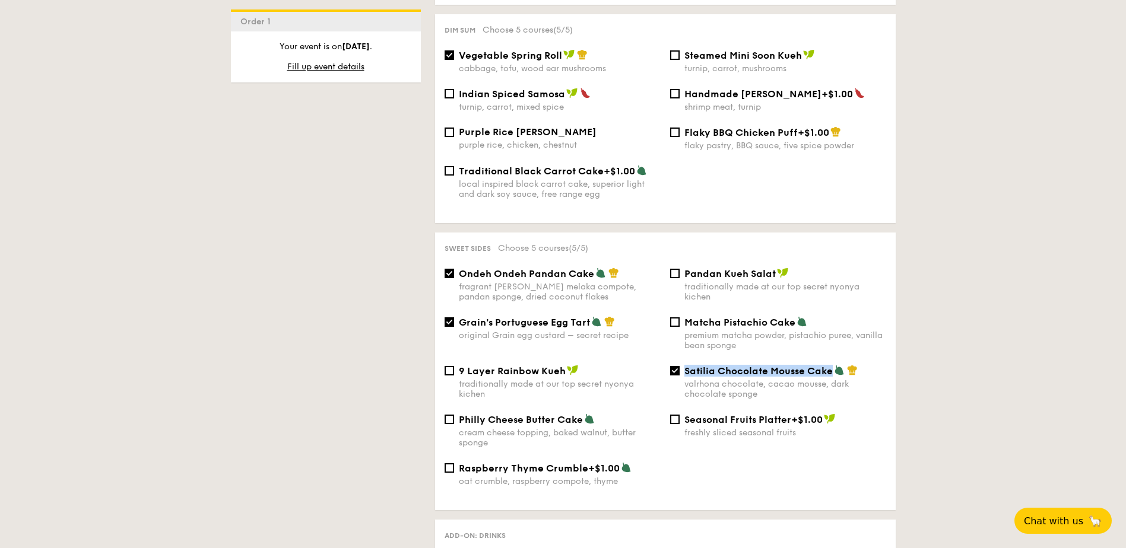
copy span "Satilia Chocolate Mousse Cake"
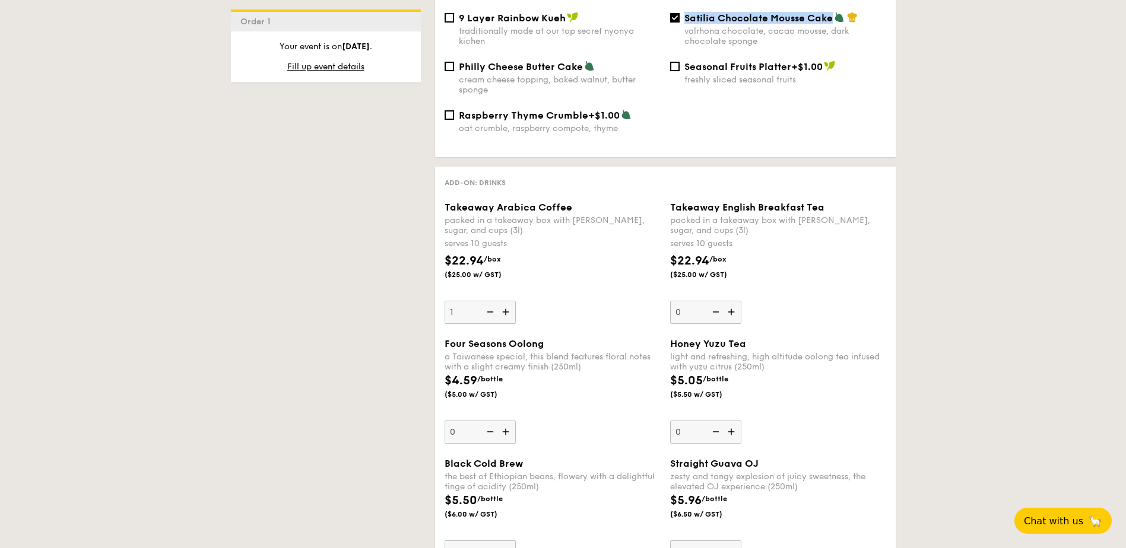
scroll to position [1424, 0]
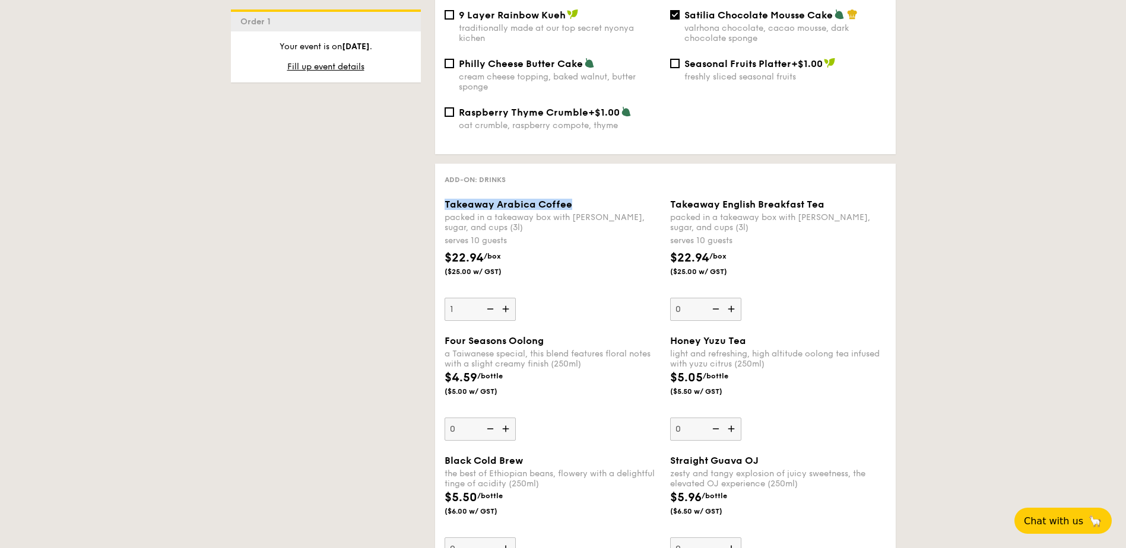
drag, startPoint x: 577, startPoint y: 194, endPoint x: 442, endPoint y: 196, distance: 135.3
click at [442, 199] on div "Takeaway Arabica Coffee packed in a takeaway box with [PERSON_NAME], sugar, and…" at bounding box center [553, 260] width 226 height 122
copy span "Takeaway Arabica Coffee"
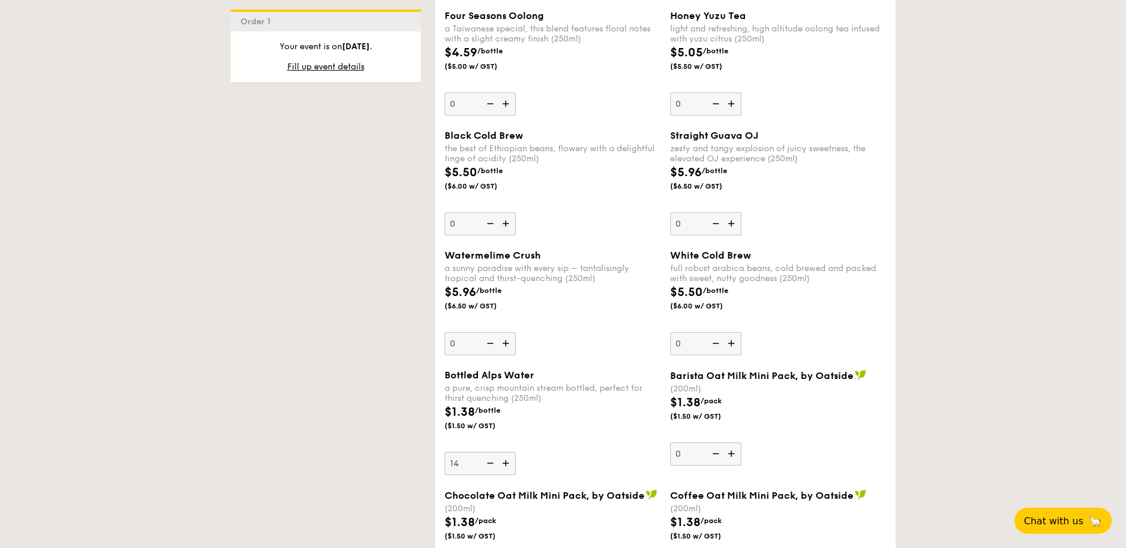
scroll to position [1780, 0]
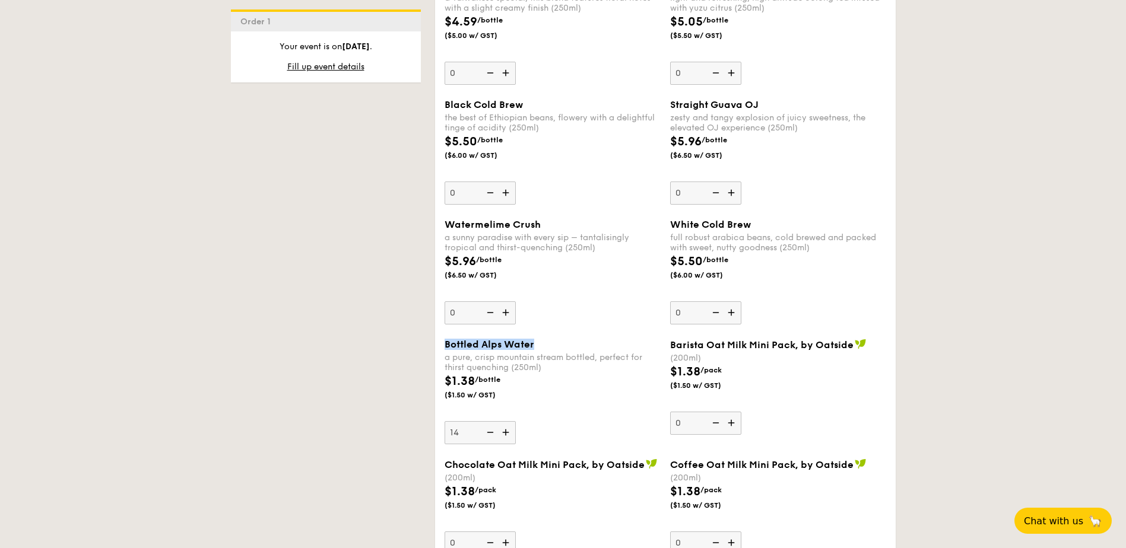
drag, startPoint x: 541, startPoint y: 335, endPoint x: 428, endPoint y: 334, distance: 112.8
copy span "Bottled Alps Water"
